Goal: Transaction & Acquisition: Purchase product/service

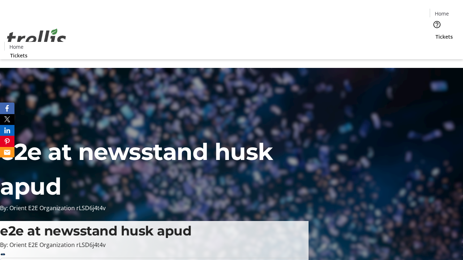
click at [436, 33] on span "Tickets" at bounding box center [444, 37] width 17 height 8
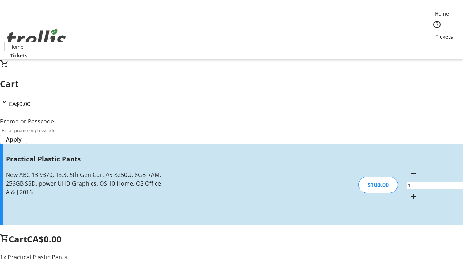
type input "FREE"
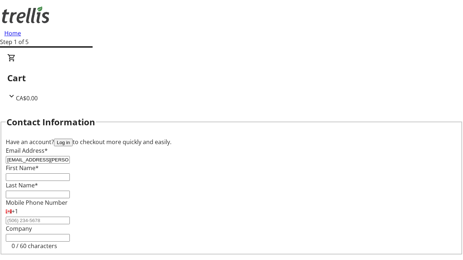
type input "[EMAIL_ADDRESS][PERSON_NAME][DOMAIN_NAME]"
type input "[PERSON_NAME]"
type input "[PERSON_NAME]-MacGyver"
